Goal: Check status: Check status

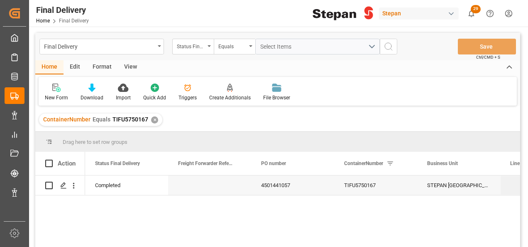
click at [151, 120] on div "✕" at bounding box center [154, 119] width 7 height 7
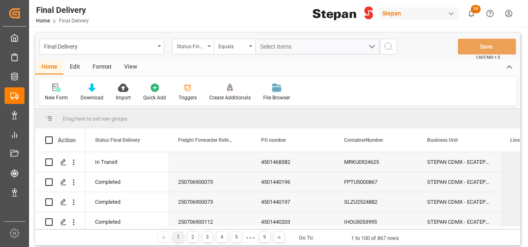
click at [209, 45] on icon "open menu" at bounding box center [209, 46] width 3 height 2
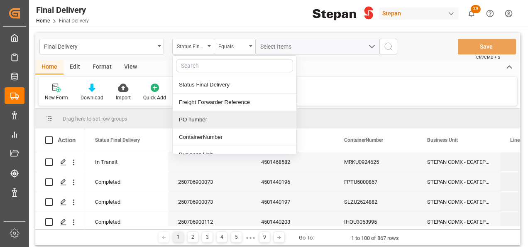
click at [196, 116] on div "PO number" at bounding box center [235, 119] width 124 height 17
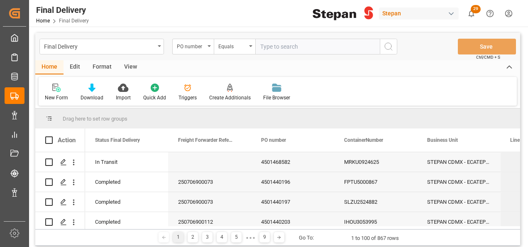
click at [269, 45] on input "text" at bounding box center [317, 47] width 125 height 16
type input "4501449447"
click at [388, 48] on icon "search button" at bounding box center [389, 47] width 10 height 10
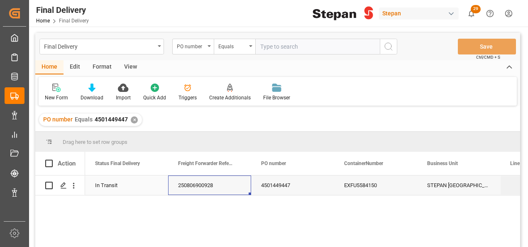
click at [207, 178] on div "250806900928" at bounding box center [209, 185] width 83 height 20
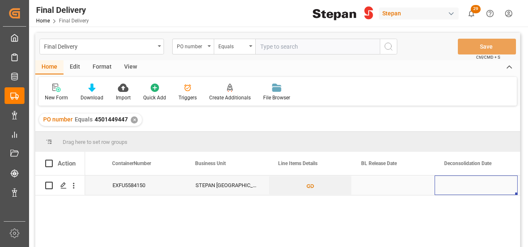
scroll to position [0, 315]
click at [287, 189] on div "Press SPACE to select this row." at bounding box center [310, 185] width 83 height 20
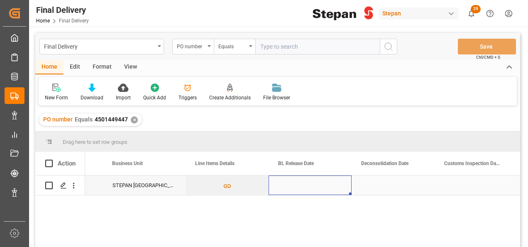
click at [287, 189] on div "Press SPACE to select this row." at bounding box center [310, 185] width 83 height 20
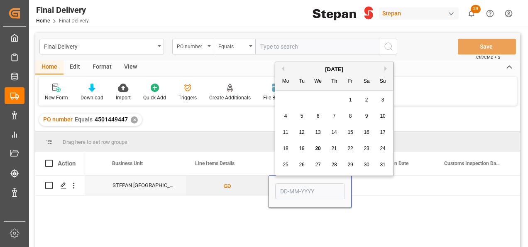
click at [318, 145] on div "20" at bounding box center [318, 149] width 10 height 10
type input "[DATE]"
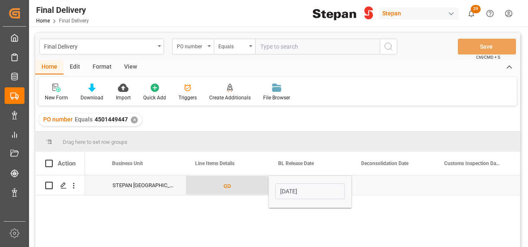
click at [260, 186] on button "Press SPACE to select this row." at bounding box center [227, 185] width 82 height 19
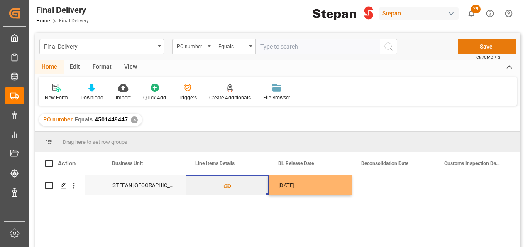
click at [471, 47] on button "Save" at bounding box center [487, 47] width 58 height 16
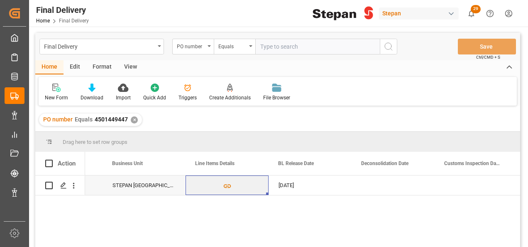
click at [135, 118] on div "✕" at bounding box center [134, 119] width 7 height 7
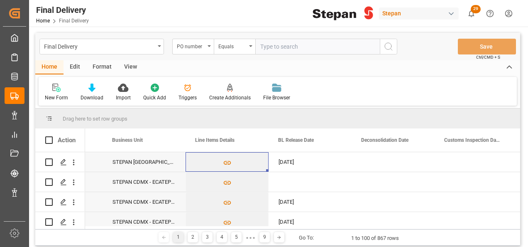
scroll to position [0, 315]
click at [265, 48] on input "text" at bounding box center [317, 47] width 125 height 16
paste input "4501449444"
type input "4501449444"
click at [390, 48] on icon "search button" at bounding box center [389, 47] width 10 height 10
